Goal: Communication & Community: Answer question/provide support

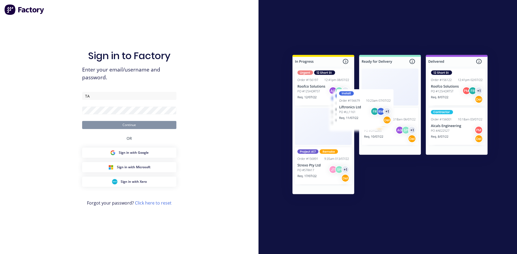
type input "T"
type input "takeoffs@scrs.net.au"
click at [138, 124] on button "Continue" at bounding box center [129, 125] width 94 height 8
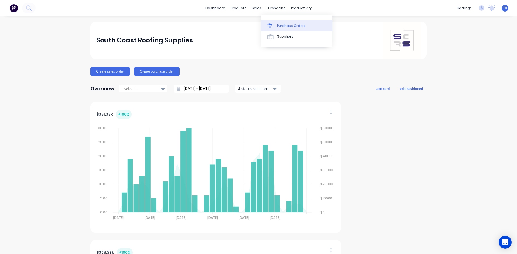
click at [284, 26] on div "Purchase Orders" at bounding box center [291, 25] width 29 height 5
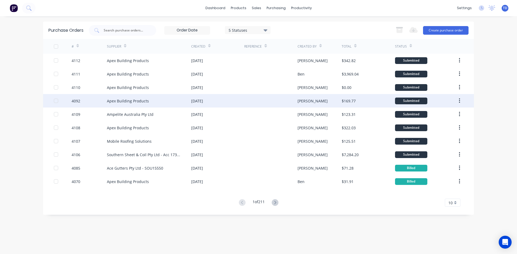
click at [212, 106] on div "01 Sep 2025" at bounding box center [217, 100] width 53 height 13
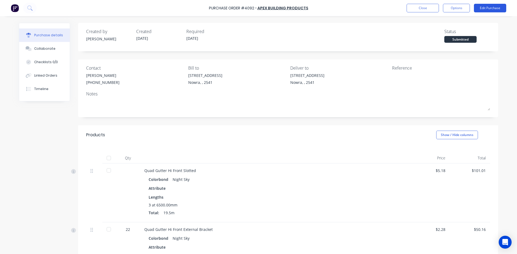
click at [499, 9] on button "Edit Purchase" at bounding box center [490, 8] width 32 height 9
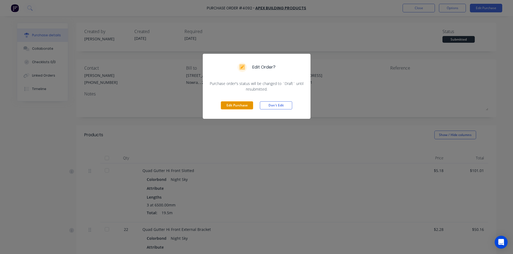
click at [241, 104] on button "Edit Purchase" at bounding box center [237, 106] width 32 height 8
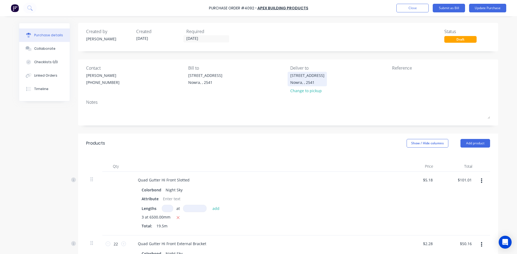
click at [296, 80] on div "Nowra, , 2541" at bounding box center [307, 83] width 34 height 6
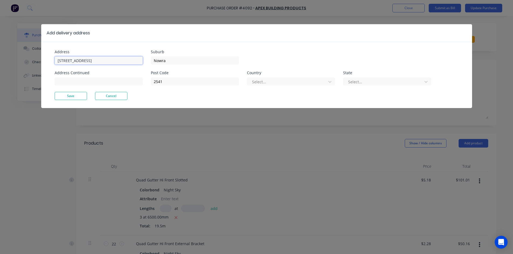
drag, startPoint x: 111, startPoint y: 60, endPoint x: 66, endPoint y: 65, distance: 45.8
click at [66, 65] on div "Address Unit 6/53 Albatross Road Address Continued" at bounding box center [103, 71] width 96 height 42
type input "Unit 1/17 Gantry Place"
type input "Braemar"
type input "2575"
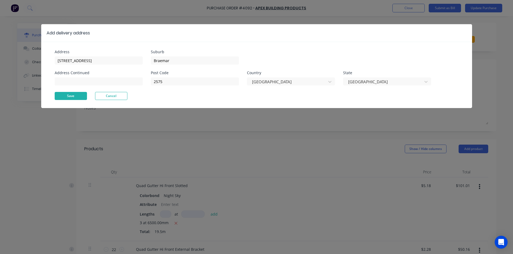
click at [79, 94] on button "Save" at bounding box center [71, 96] width 32 height 8
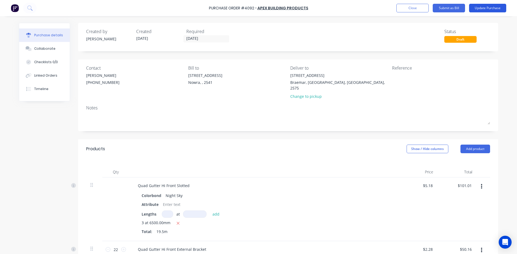
click at [487, 9] on button "Update Purchase" at bounding box center [487, 8] width 37 height 9
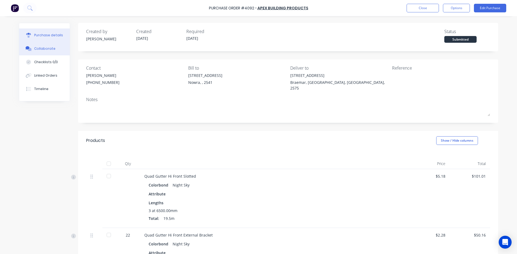
click at [34, 47] on div "Collaborate" at bounding box center [44, 48] width 21 height 5
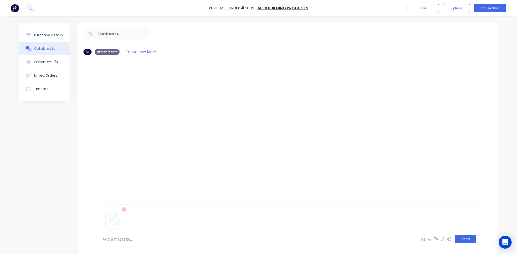
click at [462, 238] on button "Send" at bounding box center [465, 239] width 21 height 8
click at [418, 8] on button "Close" at bounding box center [423, 8] width 32 height 9
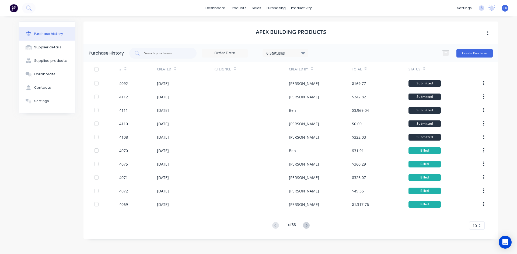
click at [362, 246] on div "Purchase history Supplier details Supplied products Collaborate Contacts Settin…" at bounding box center [258, 132] width 490 height 233
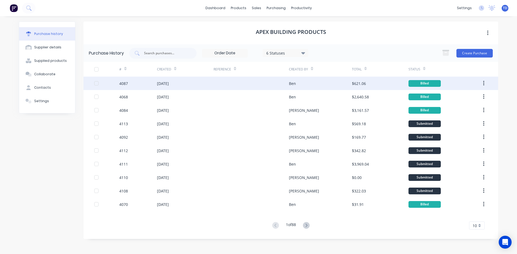
click at [260, 85] on div at bounding box center [251, 83] width 75 height 13
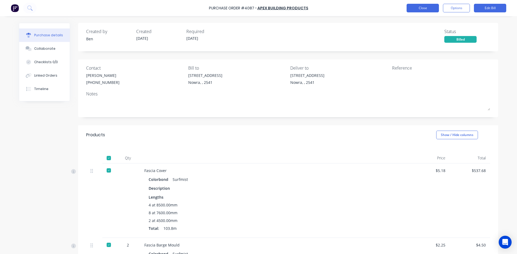
click at [417, 7] on button "Close" at bounding box center [423, 8] width 32 height 9
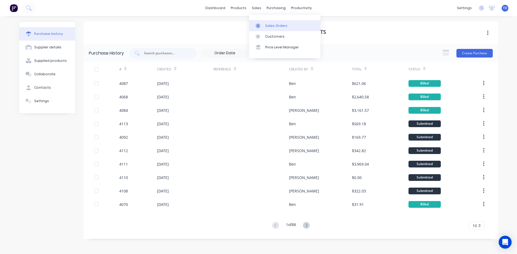
click at [269, 26] on div "Sales Orders" at bounding box center [276, 25] width 22 height 5
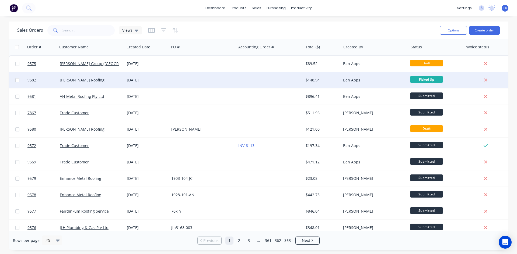
click at [165, 80] on div "[DATE]" at bounding box center [147, 80] width 40 height 5
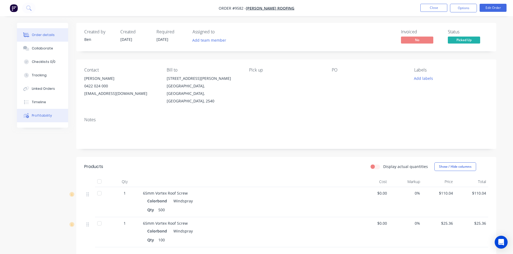
click at [42, 116] on div "Profitability" at bounding box center [42, 115] width 20 height 5
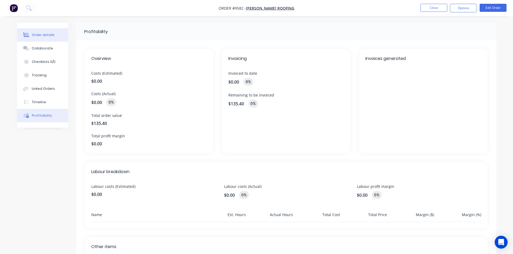
click at [37, 36] on div "Order details" at bounding box center [43, 35] width 23 height 5
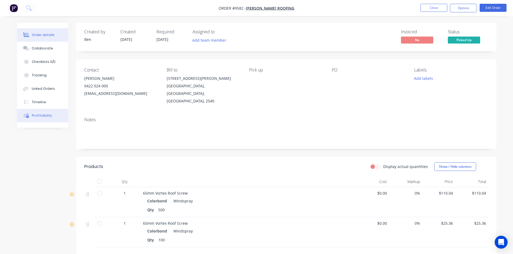
click at [43, 116] on div "Profitability" at bounding box center [42, 115] width 20 height 5
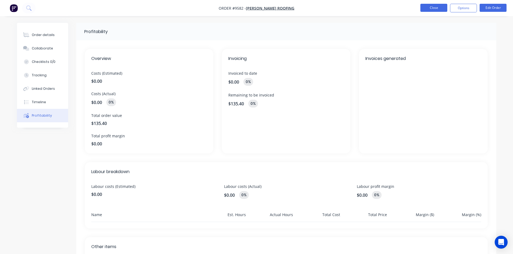
click at [422, 11] on button "Close" at bounding box center [433, 8] width 27 height 8
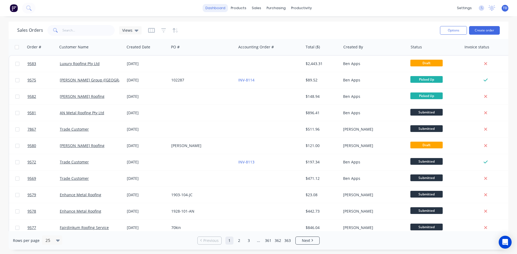
click at [219, 10] on link "dashboard" at bounding box center [215, 8] width 25 height 8
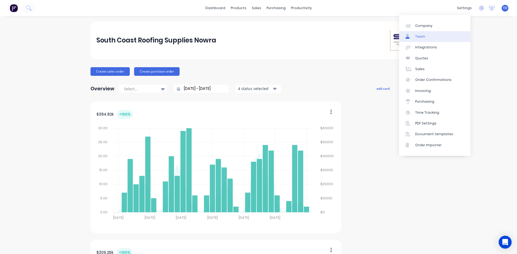
click at [422, 34] on div "Team" at bounding box center [420, 36] width 10 height 5
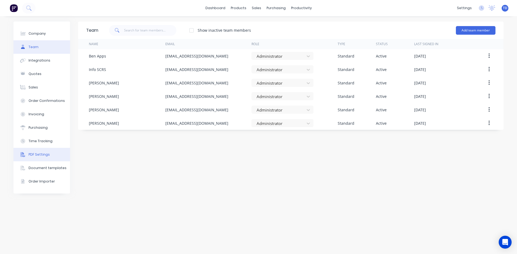
click at [37, 155] on div "PDF Settings" at bounding box center [39, 154] width 21 height 5
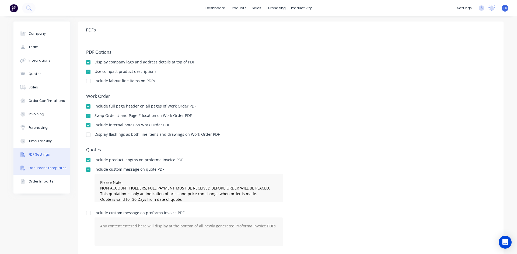
click at [34, 167] on div "Document templates" at bounding box center [48, 168] width 38 height 5
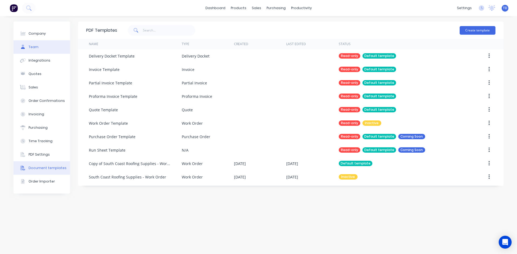
click at [39, 47] on button "Team" at bounding box center [41, 46] width 57 height 13
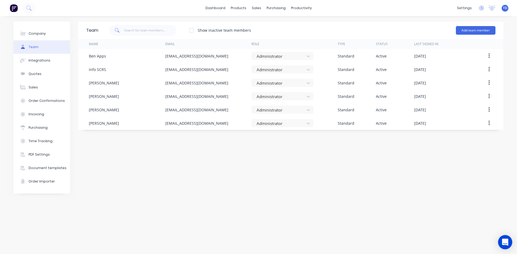
click at [503, 243] on icon "Open Intercom Messenger" at bounding box center [505, 242] width 6 height 7
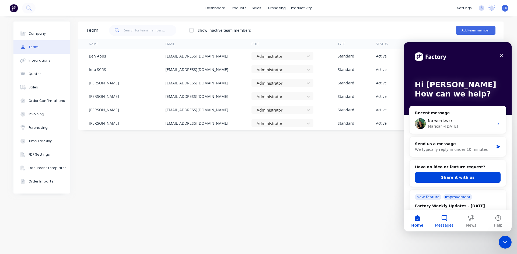
click at [443, 218] on button "Messages" at bounding box center [444, 221] width 27 height 22
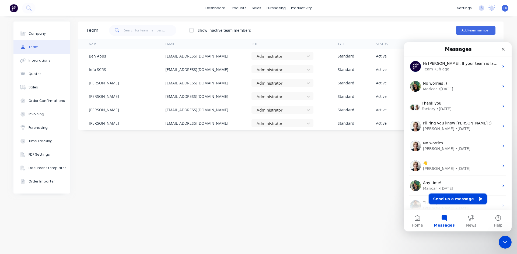
click at [449, 201] on button "Send us a message" at bounding box center [458, 199] width 58 height 11
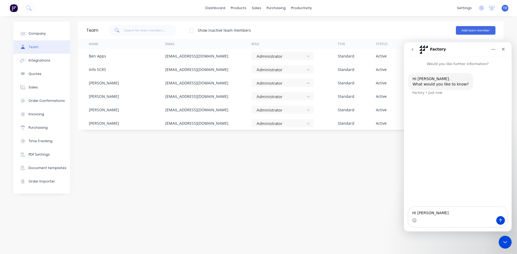
type textarea "Hi [PERSON_NAME],"
type textarea "I ha"
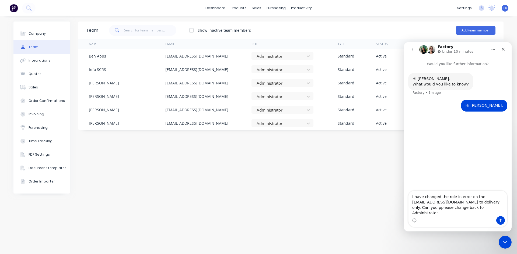
click at [421, 211] on textarea "I have changed the role in error on the takeoffs+shoalhaven@scrs.net.au to deli…" at bounding box center [457, 203] width 99 height 25
click at [483, 215] on textarea "I have changed the role in error on the takeoffs+shoalhaven@scrs.net.au to deli…" at bounding box center [457, 203] width 99 height 25
type textarea "I have changed the role in error on the takeoffs+shoalhaven@scrs.net.au to deli…"
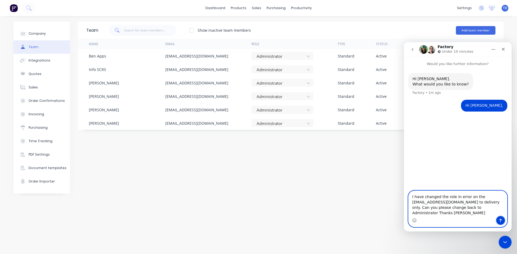
click at [498, 221] on icon "Send a message…" at bounding box center [500, 221] width 4 height 4
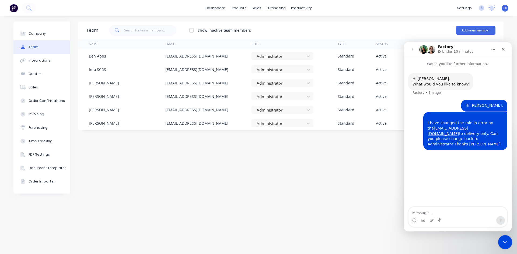
click at [507, 245] on icon "Close Intercom Messenger" at bounding box center [504, 242] width 6 height 6
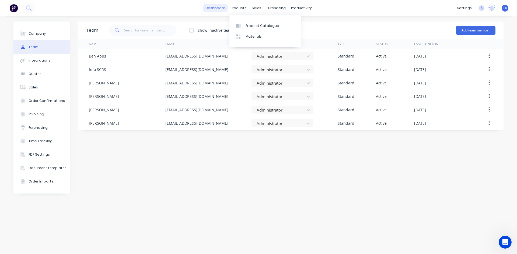
click at [220, 8] on link "dashboard" at bounding box center [215, 8] width 25 height 8
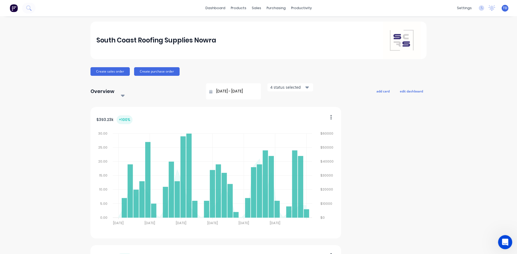
click at [502, 243] on icon "Open Intercom Messenger" at bounding box center [504, 241] width 9 height 9
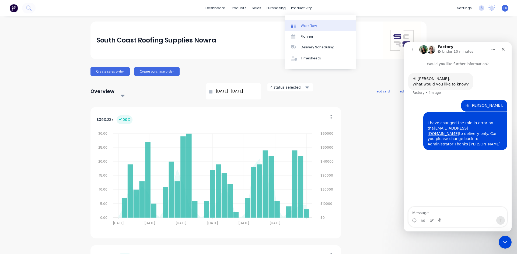
click at [305, 25] on div "Workflow" at bounding box center [309, 25] width 16 height 5
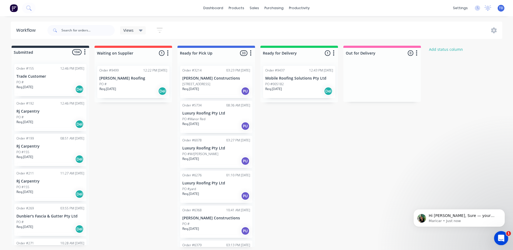
click at [497, 240] on div "Open Intercom Messenger" at bounding box center [500, 238] width 18 height 18
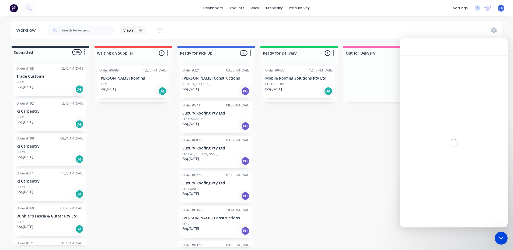
scroll to position [1, 0]
